Goal: Task Accomplishment & Management: Use online tool/utility

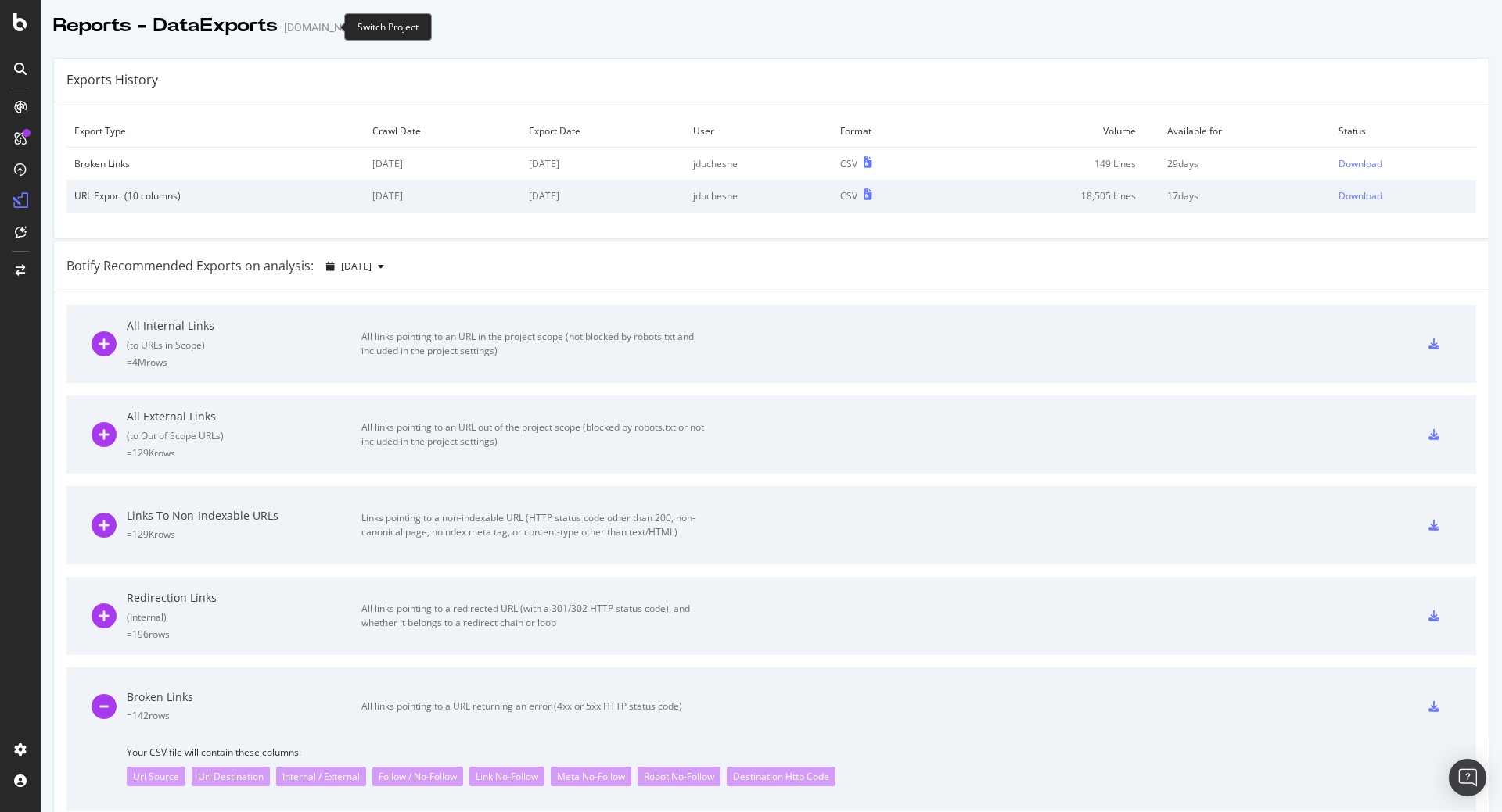
click at [374, 28] on icon "arrow-right-arrow-left" at bounding box center [377, 27] width 9 height 11
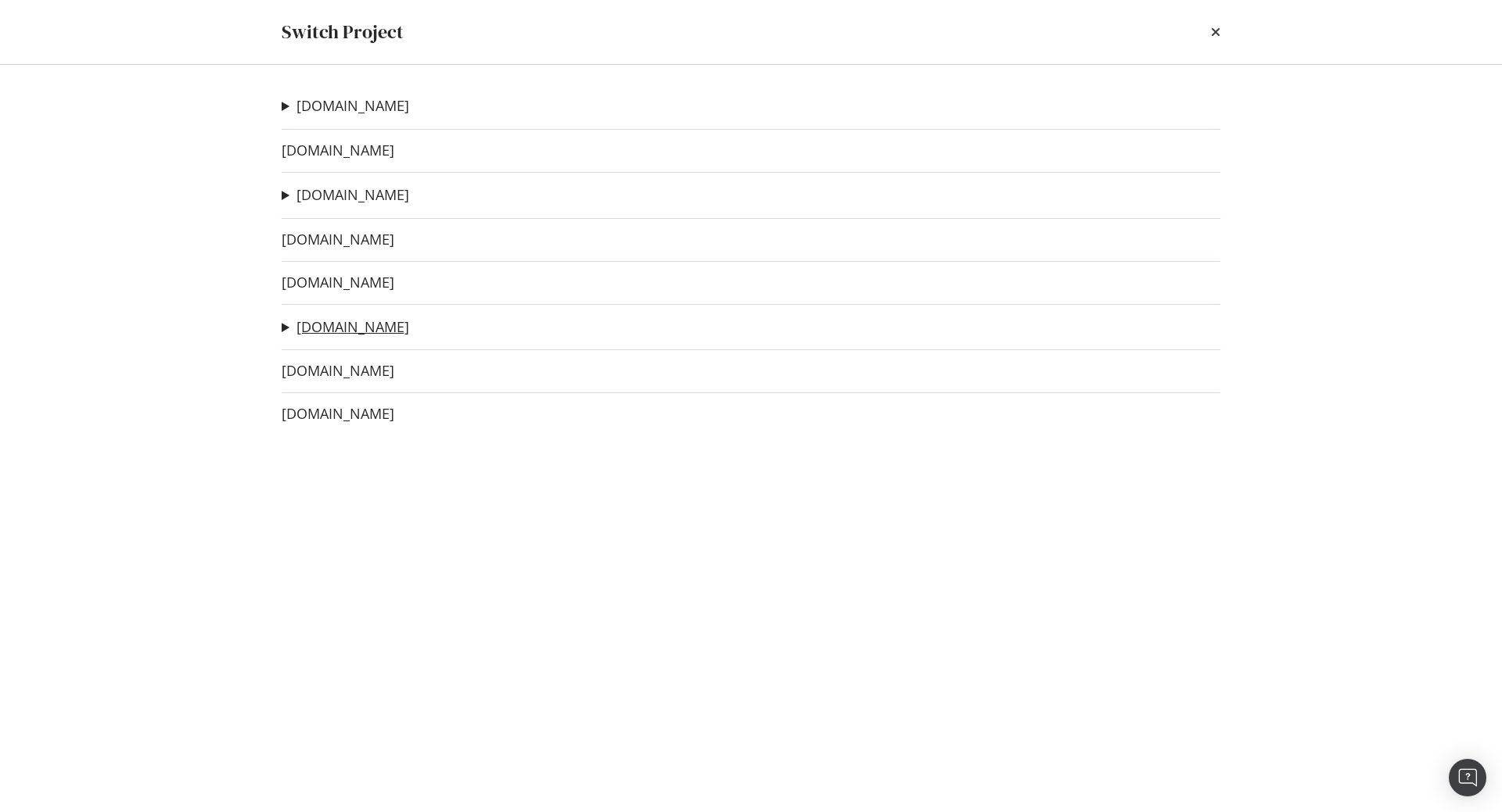
click at [332, 319] on link "[DOMAIN_NAME]" at bounding box center [353, 327] width 113 height 17
